Goal: Information Seeking & Learning: Learn about a topic

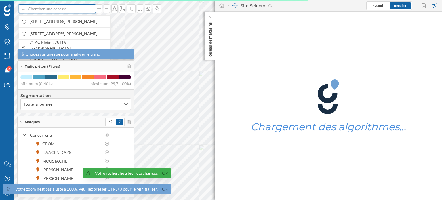
click at [29, 9] on input at bounding box center [57, 8] width 64 height 9
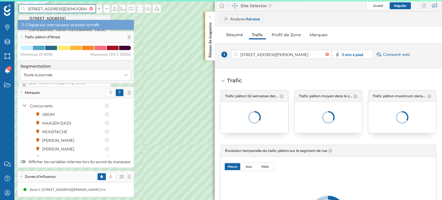
type input "[STREET_ADDRESS][DEMOGRAPHIC_DATA]"
click at [45, 20] on b "[STREET_ADDRESS][DEMOGRAPHIC_DATA]" at bounding box center [52, 21] width 46 height 11
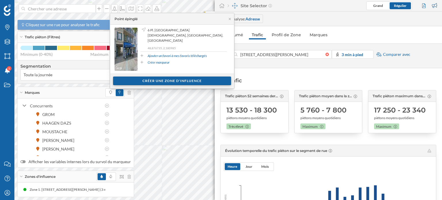
click at [165, 78] on div "Créer une zone d'influence" at bounding box center [172, 80] width 118 height 9
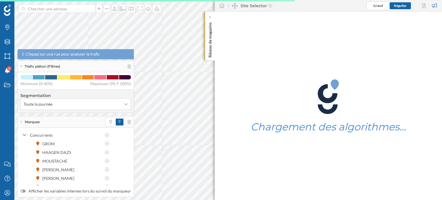
click at [209, 12] on div "Réseau de magasins" at bounding box center [209, 36] width 10 height 49
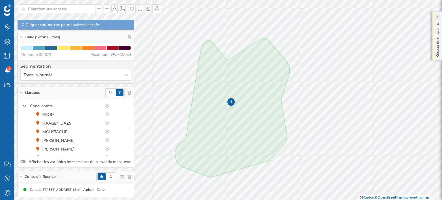
click at [434, 16] on div at bounding box center [437, 17] width 6 height 6
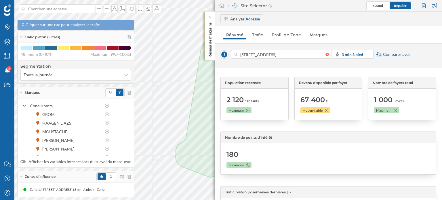
drag, startPoint x: 287, startPoint y: 60, endPoint x: 266, endPoint y: 39, distance: 29.7
click at [266, 39] on div "Analyse: Adresse Résumé Trafic Profil de Zone Marques [STREET_ADDRESS][DEMOGRAP…" at bounding box center [328, 106] width 227 height 188
click at [276, 33] on link "Profil de Zone" at bounding box center [286, 34] width 35 height 9
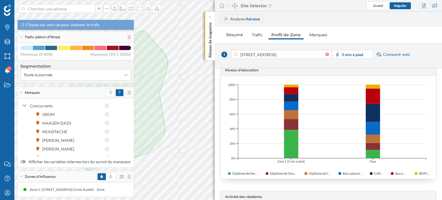
scroll to position [236, 0]
click at [424, 2] on div at bounding box center [424, 5] width 8 height 9
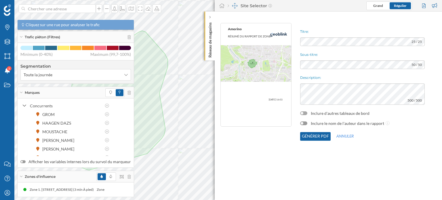
click at [306, 113] on div at bounding box center [303, 113] width 7 height 4
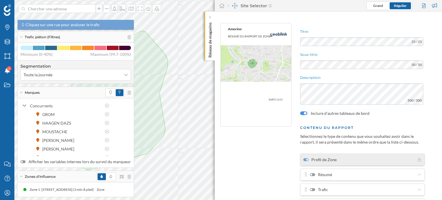
scroll to position [43, 0]
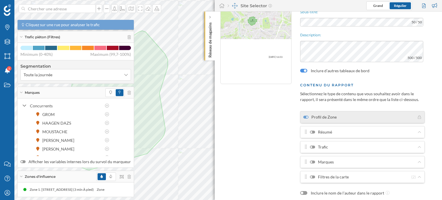
click at [313, 131] on div at bounding box center [312, 132] width 5 height 3
click at [0, 0] on input "Résumé" at bounding box center [0, 0] width 0 height 0
click at [314, 146] on div at bounding box center [312, 147] width 5 height 3
click at [0, 0] on input "Trafic" at bounding box center [0, 0] width 0 height 0
click at [314, 161] on div at bounding box center [312, 161] width 5 height 3
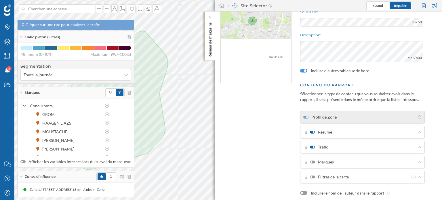
click at [0, 0] on input "Marques" at bounding box center [0, 0] width 0 height 0
click at [313, 175] on div at bounding box center [312, 176] width 5 height 3
click at [0, 0] on input "Filtres de la carte" at bounding box center [0, 0] width 0 height 0
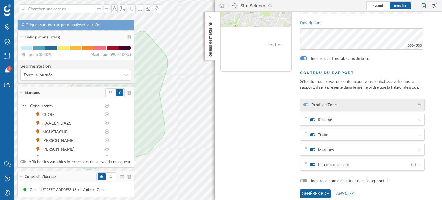
click at [311, 191] on button "Générer PDF" at bounding box center [315, 193] width 30 height 9
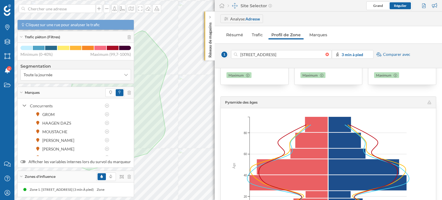
scroll to position [0, 0]
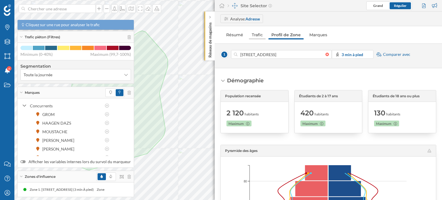
click at [255, 35] on link "Trafic" at bounding box center [257, 34] width 17 height 9
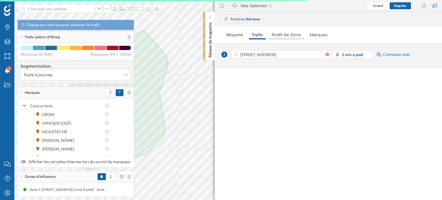
click at [286, 32] on link "Profil de Zone" at bounding box center [286, 34] width 35 height 9
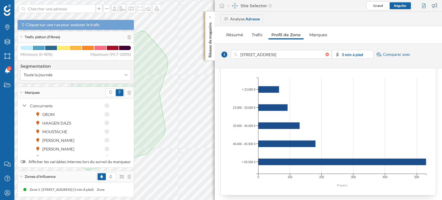
scroll to position [852, 0]
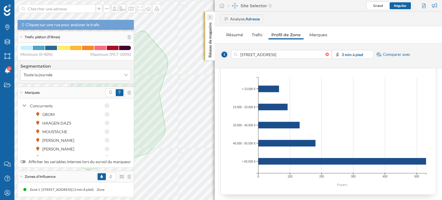
click at [207, 16] on div at bounding box center [210, 17] width 6 height 6
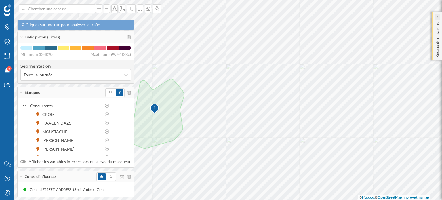
click at [437, 16] on icon at bounding box center [437, 17] width 2 height 3
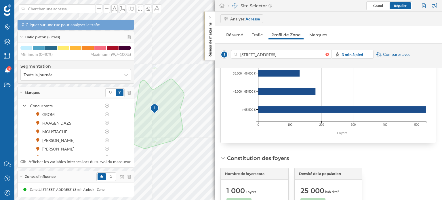
scroll to position [904, 0]
click at [345, 54] on strong "3 min à pied" at bounding box center [352, 54] width 22 height 5
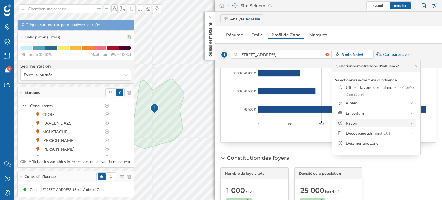
click at [348, 123] on div "Rayon" at bounding box center [376, 123] width 60 height 6
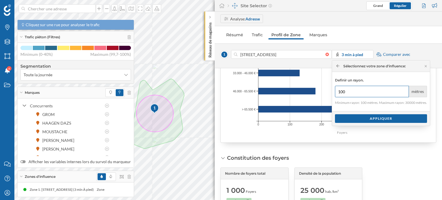
click at [349, 90] on input "100" at bounding box center [372, 92] width 74 height 12
type input "1"
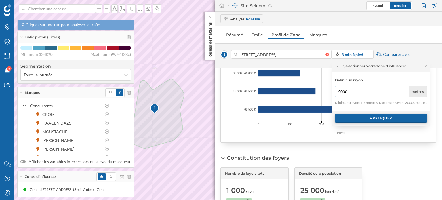
type input "5000"
click at [378, 116] on div "Appliquer" at bounding box center [381, 118] width 92 height 9
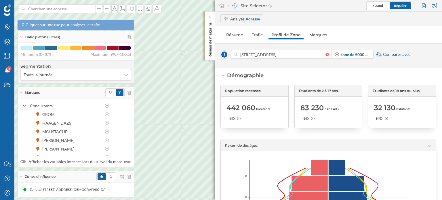
scroll to position [0, 0]
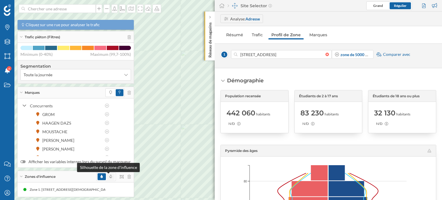
click at [110, 177] on icon at bounding box center [111, 176] width 2 height 3
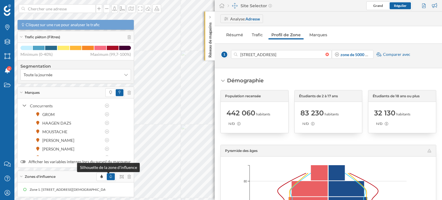
click at [110, 177] on icon at bounding box center [111, 176] width 2 height 3
click at [257, 34] on link "Trafic" at bounding box center [257, 34] width 17 height 9
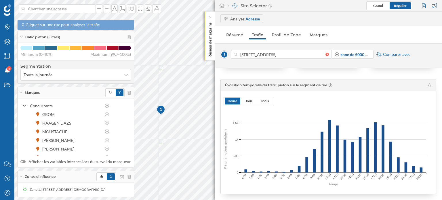
scroll to position [66, 0]
click at [244, 98] on span "Jour" at bounding box center [249, 100] width 16 height 7
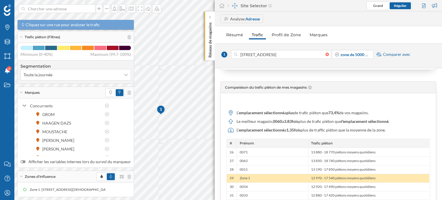
scroll to position [226, 0]
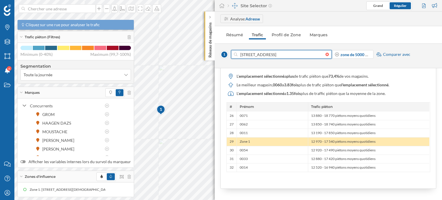
click at [242, 54] on input "[STREET_ADDRESS]" at bounding box center [281, 54] width 88 height 9
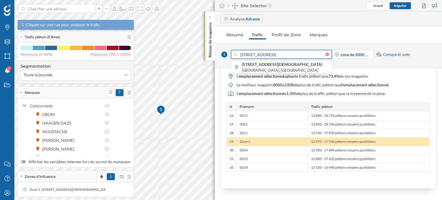
type input "6 Pl. [GEOGRAPHIC_DATA][DEMOGRAPHIC_DATA], [GEOGRAPHIC_DATA], [GEOGRAPHIC_DATA]"
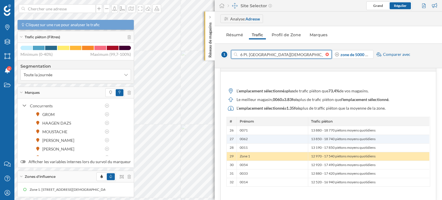
scroll to position [212, 0]
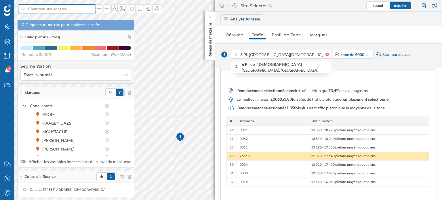
click at [48, 11] on input at bounding box center [57, 8] width 64 height 9
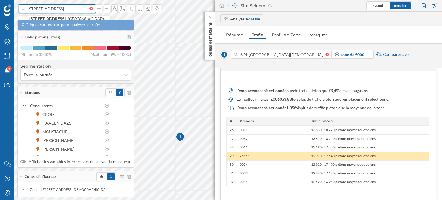
type input "[STREET_ADDRESS]"
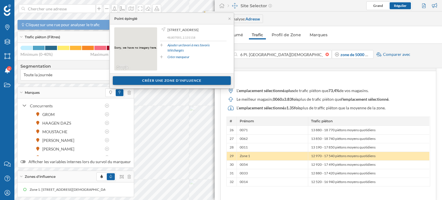
click at [156, 79] on div "Créer une zone d'influence" at bounding box center [172, 80] width 118 height 9
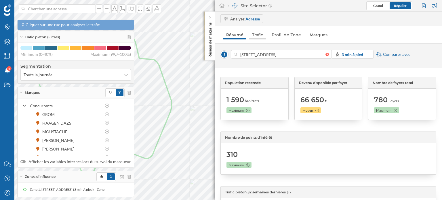
click at [259, 33] on link "Trafic" at bounding box center [257, 34] width 17 height 9
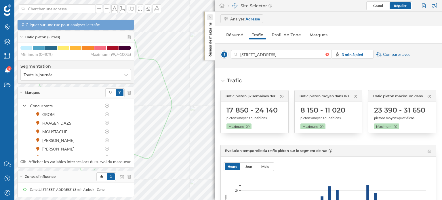
click at [211, 18] on icon at bounding box center [210, 17] width 2 height 3
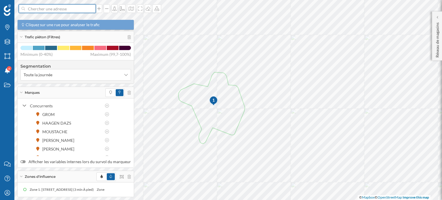
click at [55, 9] on input at bounding box center [57, 8] width 64 height 9
